Goal: Information Seeking & Learning: Learn about a topic

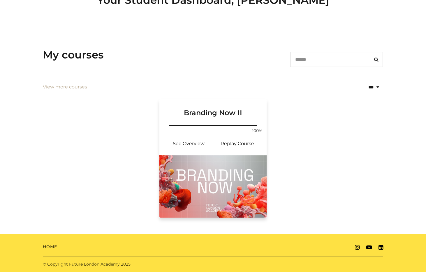
scroll to position [64, 0]
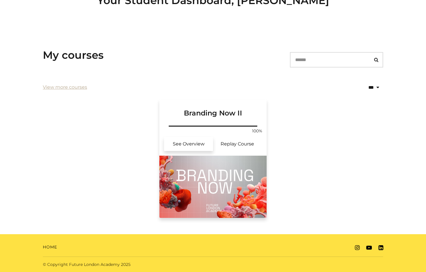
click at [191, 144] on link "See Overview" at bounding box center [188, 144] width 49 height 14
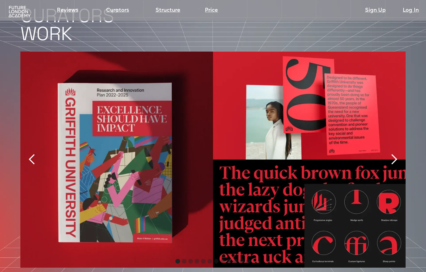
scroll to position [1220, 0]
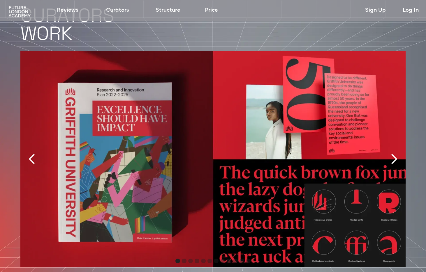
click at [394, 154] on div "next slide" at bounding box center [394, 160] width 12 height 12
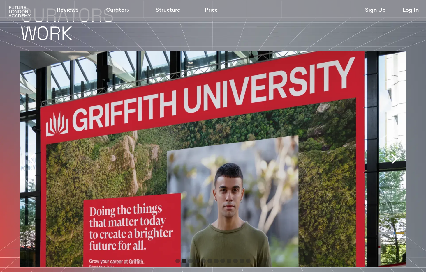
click at [394, 154] on div "next slide" at bounding box center [394, 160] width 12 height 12
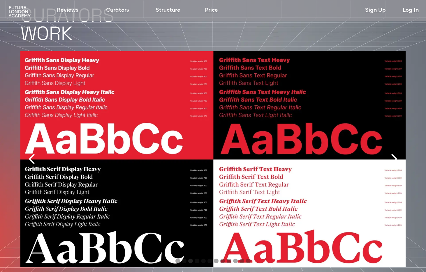
click at [394, 154] on div "next slide" at bounding box center [394, 160] width 12 height 12
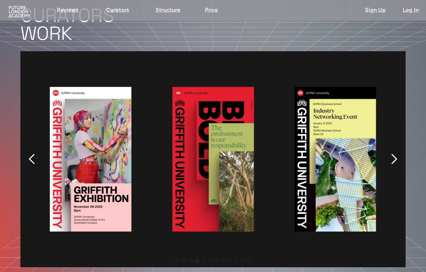
click at [394, 154] on div "next slide" at bounding box center [394, 160] width 12 height 12
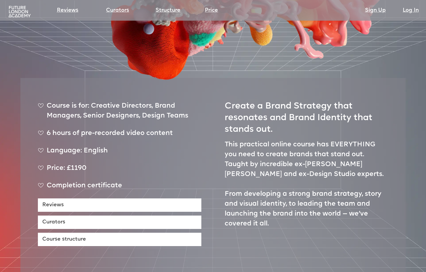
scroll to position [182, 0]
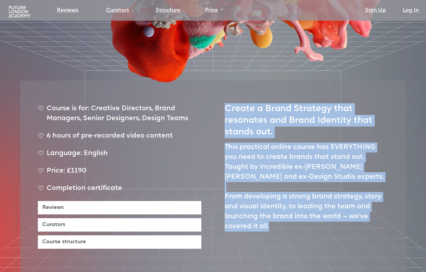
drag, startPoint x: 273, startPoint y: 207, endPoint x: 223, endPoint y: 89, distance: 127.8
click at [223, 89] on div "Course is for: Creative Directors, Brand Managers, Senior Designers, Design Tea…" at bounding box center [212, 180] width 385 height 198
copy div "Create a Brand Strategy that resonates and Brand Identity that stands out. This…"
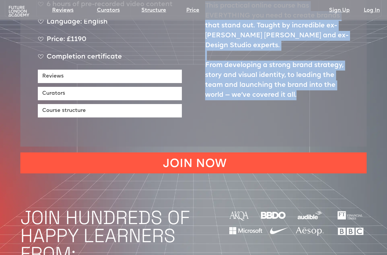
scroll to position [298, 0]
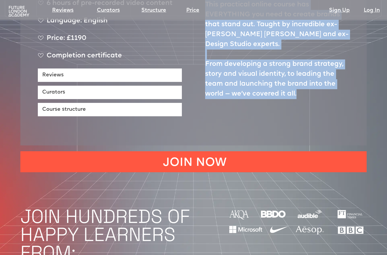
copy div "Create a Brand Strategy that resonates and Brand Identity that stands out. This…"
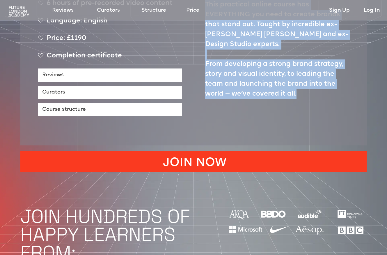
click at [289, 151] on link "JOIN NOW" at bounding box center [193, 161] width 347 height 21
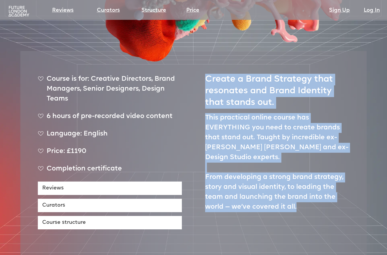
scroll to position [182, 0]
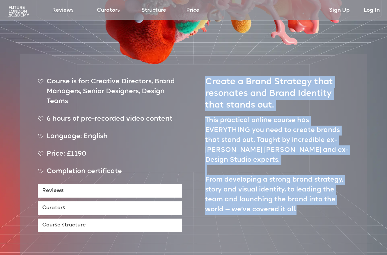
click at [244, 119] on p "This practical online course has EVERYTHING you need to create brands that stan…" at bounding box center [277, 165] width 144 height 99
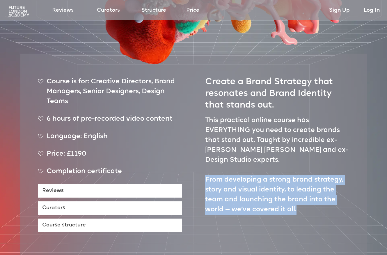
drag, startPoint x: 302, startPoint y: 181, endPoint x: 205, endPoint y: 146, distance: 103.0
click at [205, 146] on p "This practical online course has EVERYTHING you need to create brands that stan…" at bounding box center [277, 165] width 144 height 99
copy p "From developing a strong brand strategy, story and visual identity, to leading …"
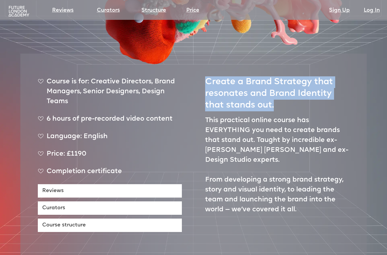
drag, startPoint x: 206, startPoint y: 62, endPoint x: 274, endPoint y: 90, distance: 73.1
click at [274, 90] on h2 "Create a Brand Strategy that resonates and Brand Identity that stands out." at bounding box center [277, 91] width 144 height 40
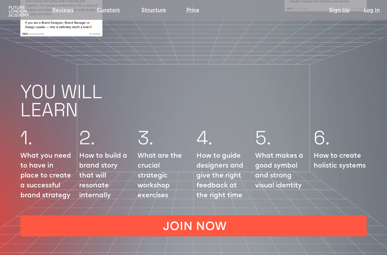
scroll to position [651, 0]
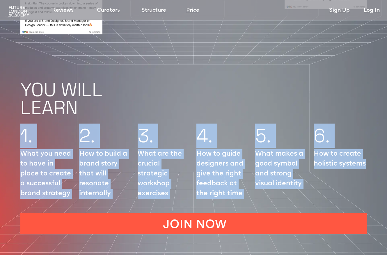
drag, startPoint x: 366, startPoint y: 147, endPoint x: 20, endPoint y: 126, distance: 346.7
click at [20, 126] on div "1. What you need to have in place to create a successful brand strategy 2. How …" at bounding box center [193, 164] width 387 height 86
copy div "1. What you need to have in place to create a successful brand strategy 2. How …"
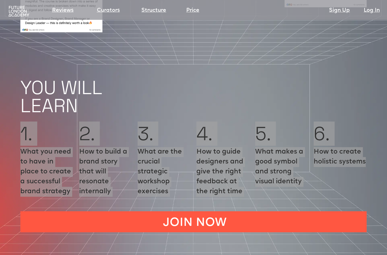
scroll to position [655, 0]
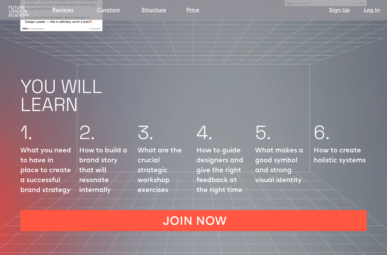
click at [65, 118] on div "1. What you need to have in place to create a successful brand strategy 2. How …" at bounding box center [193, 161] width 387 height 86
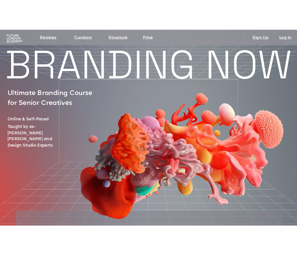
scroll to position [0, 0]
